Goal: Information Seeking & Learning: Learn about a topic

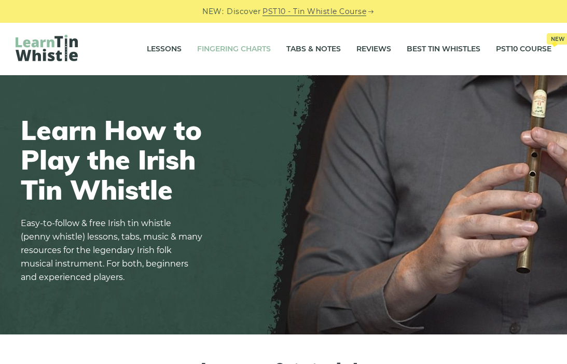
click at [257, 46] on link "Fingering Charts" at bounding box center [234, 49] width 74 height 26
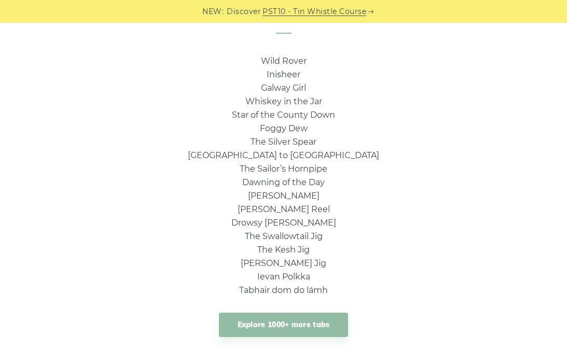
scroll to position [718, 0]
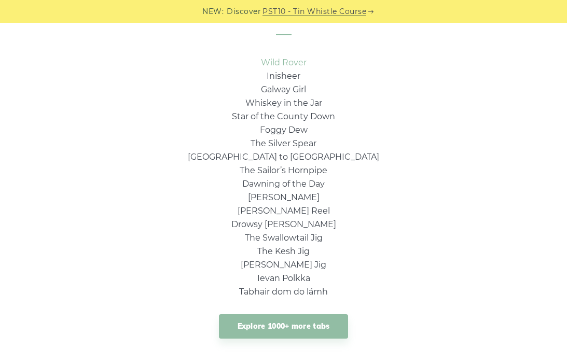
click at [286, 67] on link "Wild Rover" at bounding box center [284, 63] width 46 height 10
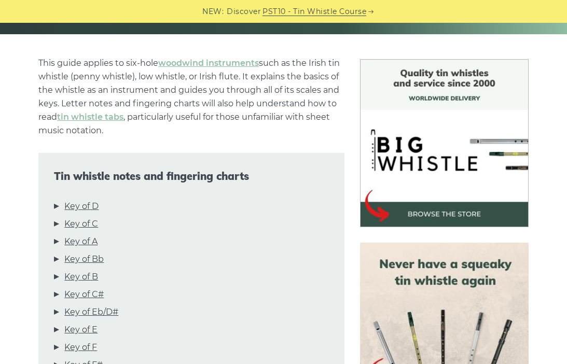
scroll to position [241, 0]
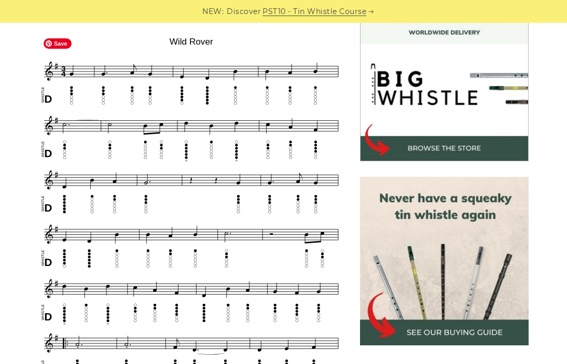
scroll to position [304, 0]
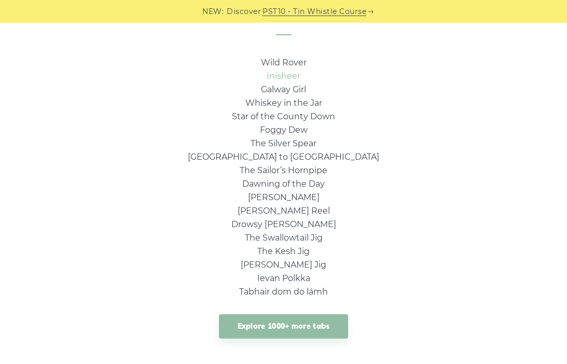
click at [295, 76] on link "Inisheer" at bounding box center [284, 76] width 34 height 10
click at [280, 91] on link "Galway Girl" at bounding box center [283, 90] width 45 height 10
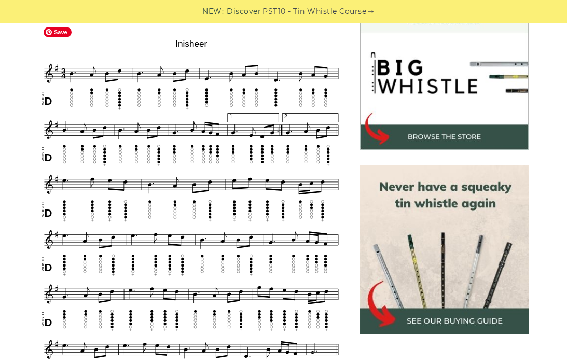
scroll to position [331, 0]
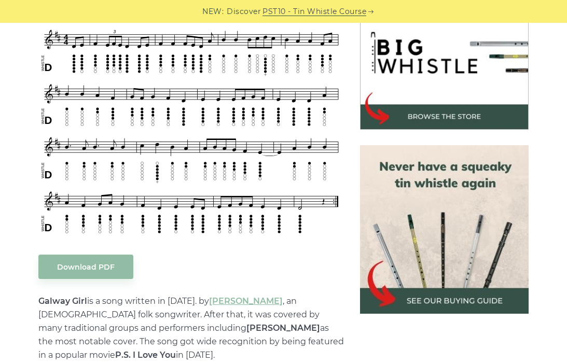
scroll to position [343, 0]
